Goal: Information Seeking & Learning: Check status

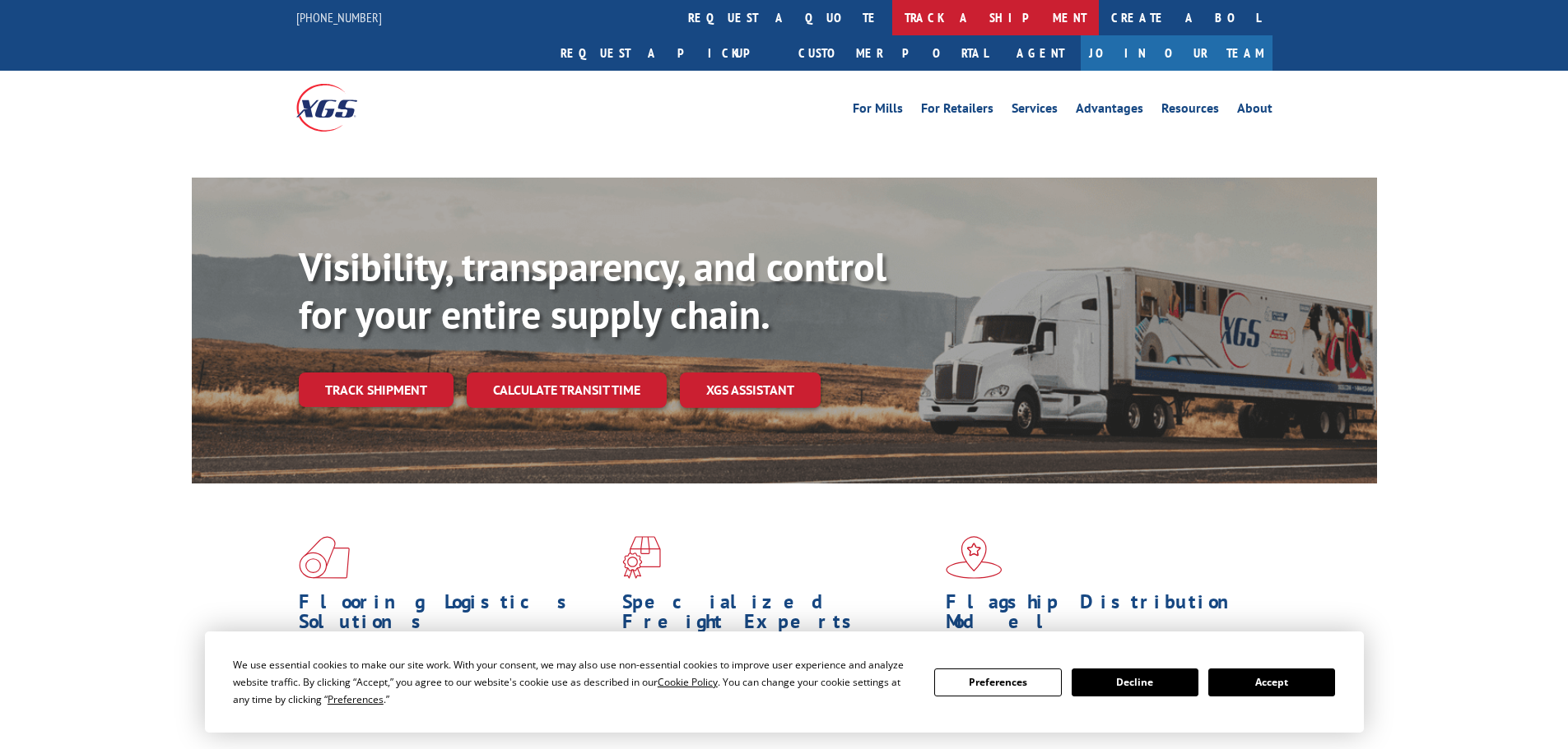
click at [892, 17] on link "track a shipment" at bounding box center [994, 18] width 206 height 35
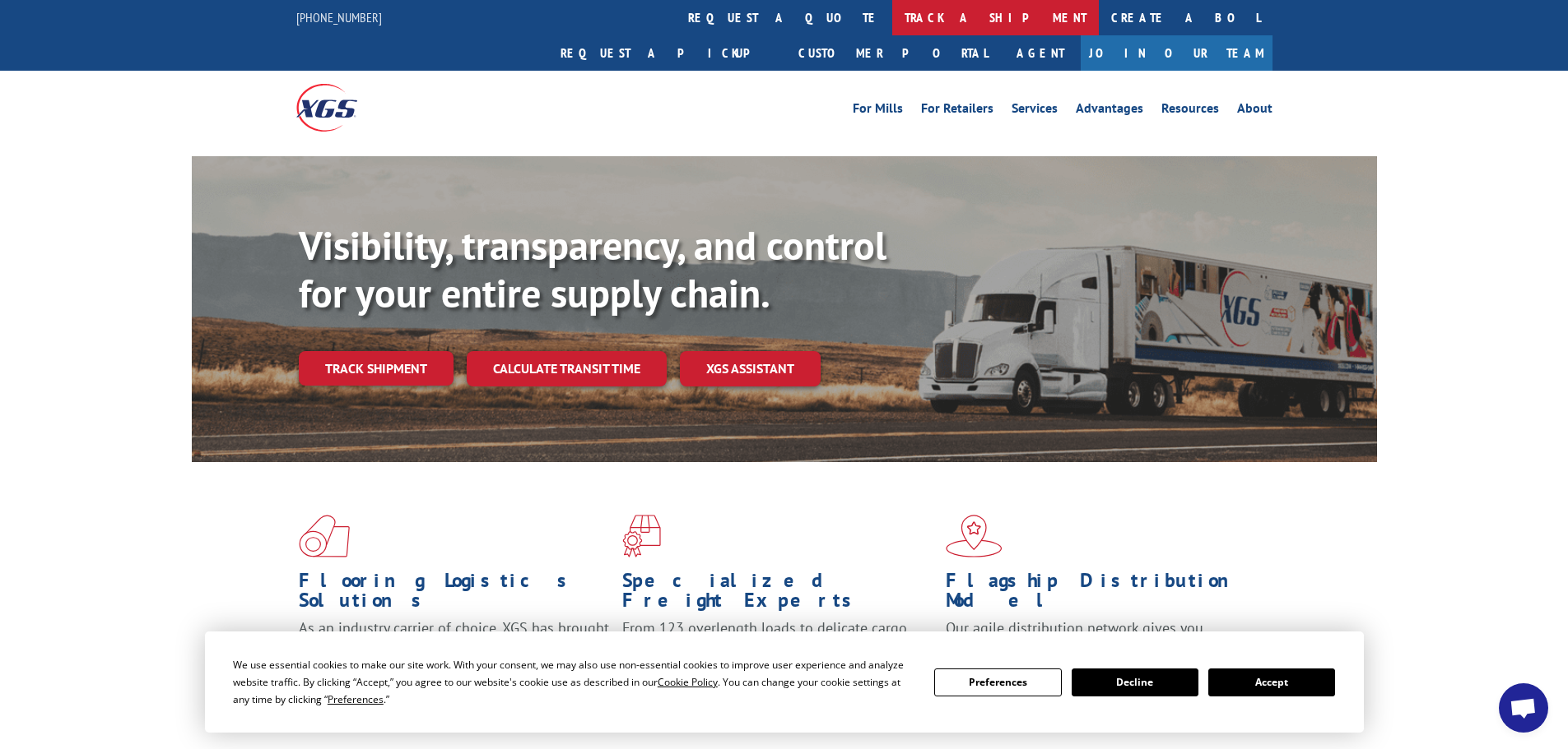
click at [892, 19] on link "track a shipment" at bounding box center [994, 18] width 206 height 35
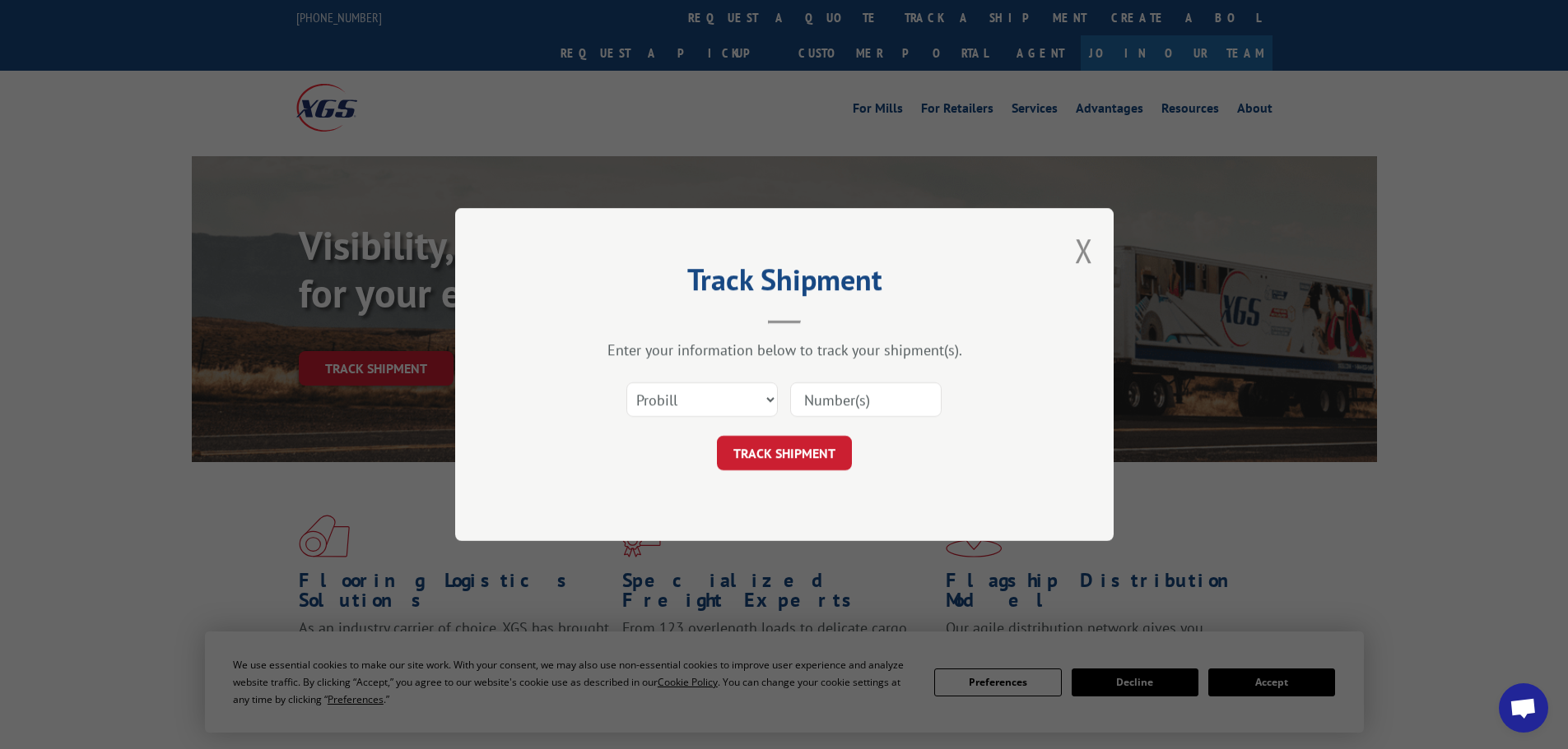
click at [826, 393] on input at bounding box center [866, 399] width 152 height 34
paste input "17520334"
type input "17520334"
click at [804, 450] on button "TRACK SHIPMENT" at bounding box center [784, 452] width 135 height 34
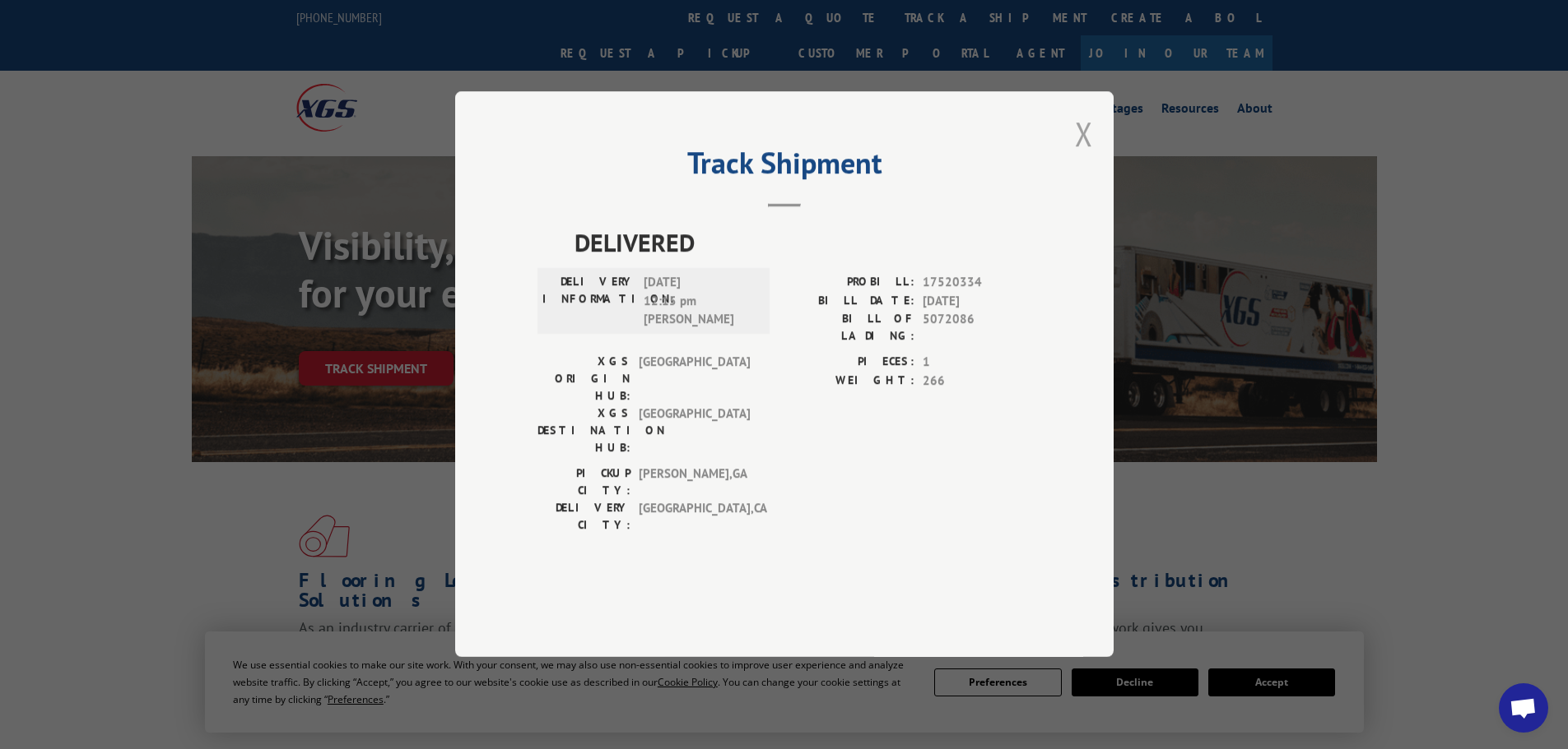
click at [1086, 155] on button "Close modal" at bounding box center [1084, 133] width 19 height 43
